Goal: Information Seeking & Learning: Learn about a topic

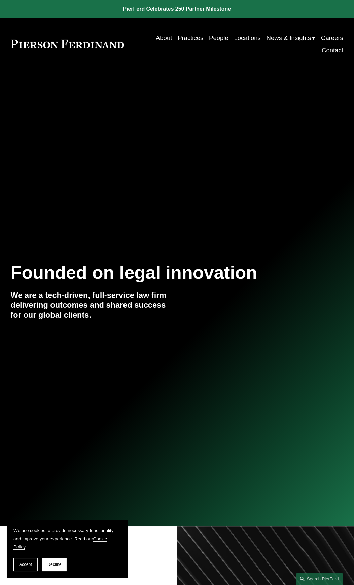
click at [219, 38] on link "People" at bounding box center [219, 38] width 20 height 12
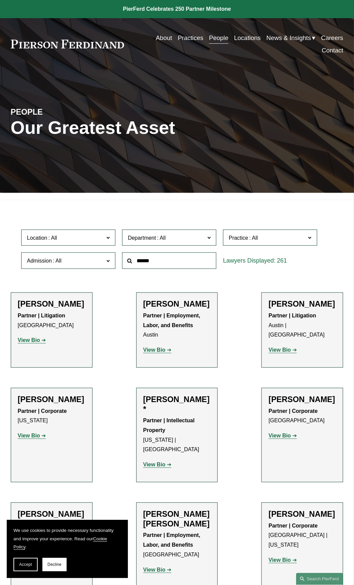
click at [70, 233] on span "Location" at bounding box center [65, 237] width 77 height 9
click at [201, 240] on span "Department" at bounding box center [166, 237] width 77 height 9
click at [0, 0] on link "Employment, Labor, and Benefits" at bounding box center [0, 0] width 0 height 0
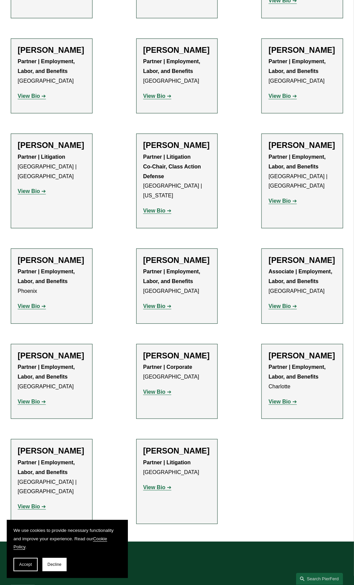
scroll to position [1030, 0]
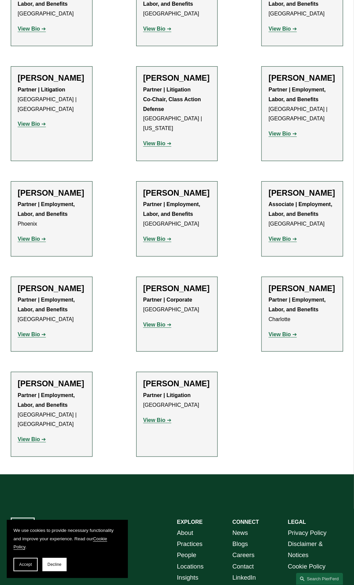
click at [30, 127] on strong "View Bio" at bounding box center [29, 124] width 22 height 6
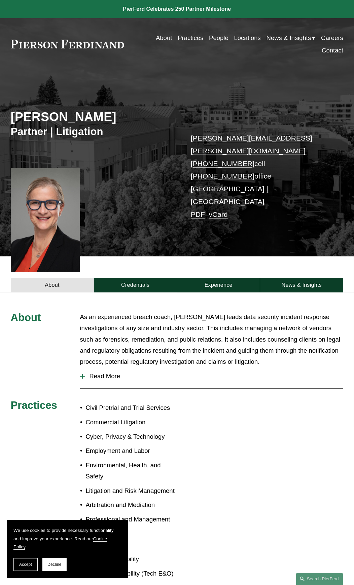
click at [159, 36] on link "About" at bounding box center [164, 38] width 16 height 12
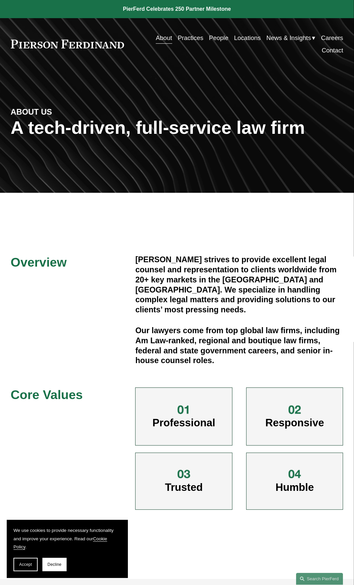
click at [210, 35] on link "People" at bounding box center [219, 38] width 20 height 12
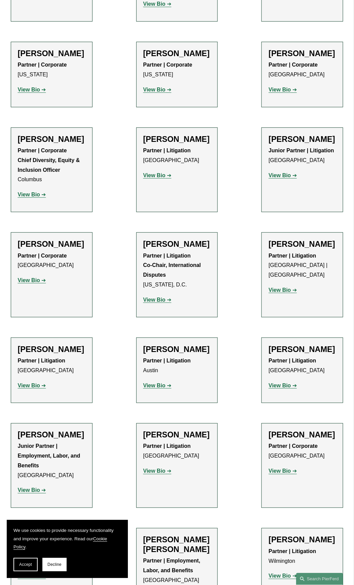
scroll to position [1177, 0]
